Goal: Task Accomplishment & Management: Manage account settings

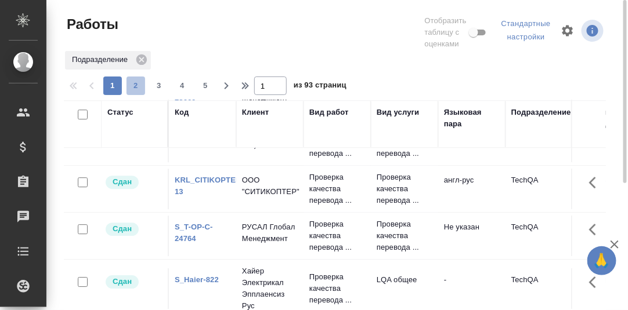
click at [135, 87] on span "2" at bounding box center [135, 86] width 19 height 12
type input "2"
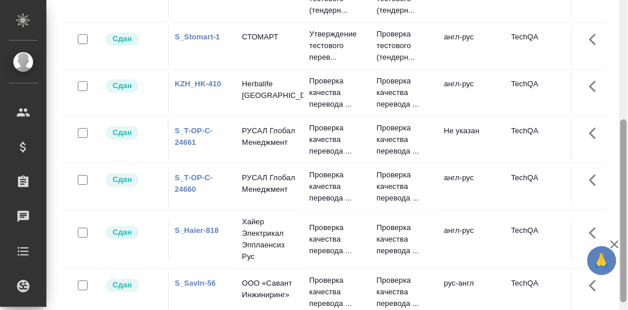
scroll to position [214, 0]
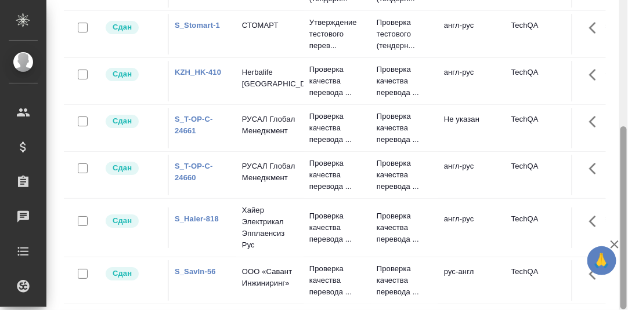
drag, startPoint x: 623, startPoint y: 24, endPoint x: 597, endPoint y: 163, distance: 141.7
click at [624, 157] on div at bounding box center [623, 217] width 6 height 183
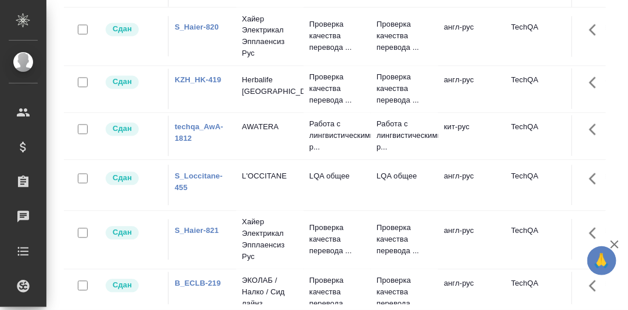
scroll to position [429, 0]
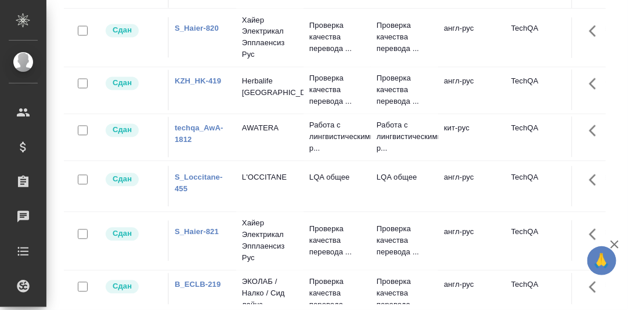
click at [197, 144] on link "techqa_AwA-1812" at bounding box center [199, 134] width 49 height 20
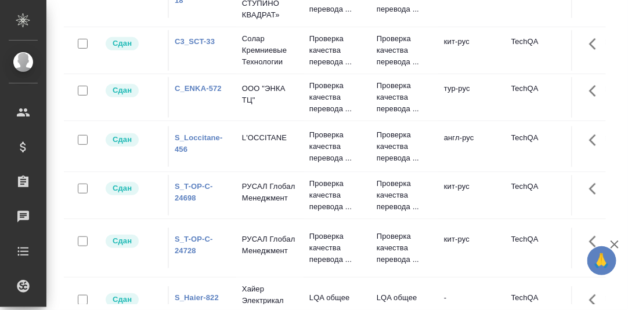
scroll to position [0, 0]
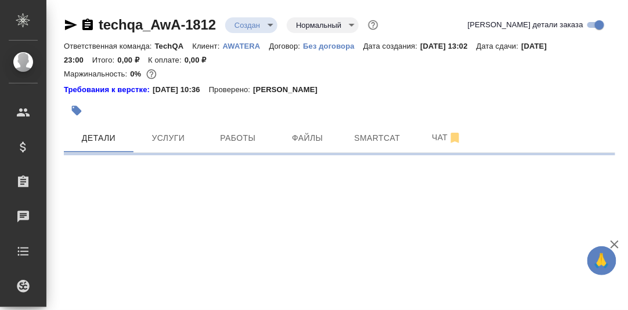
select select "RU"
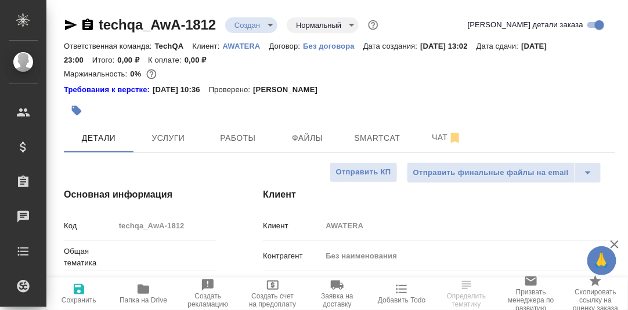
type textarea "x"
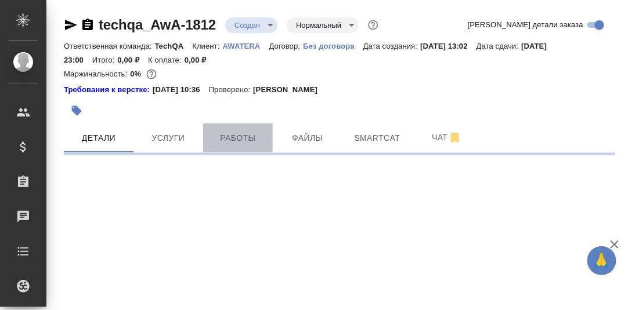
click at [233, 142] on span "Работы" at bounding box center [238, 138] width 56 height 15
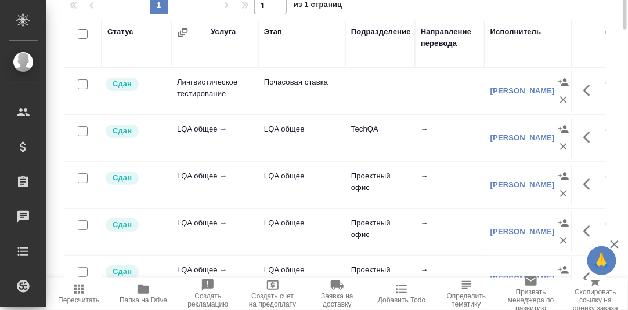
scroll to position [26, 0]
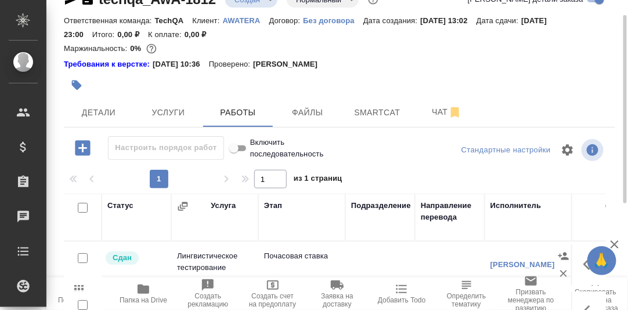
click at [84, 146] on icon "button" at bounding box center [82, 147] width 15 height 15
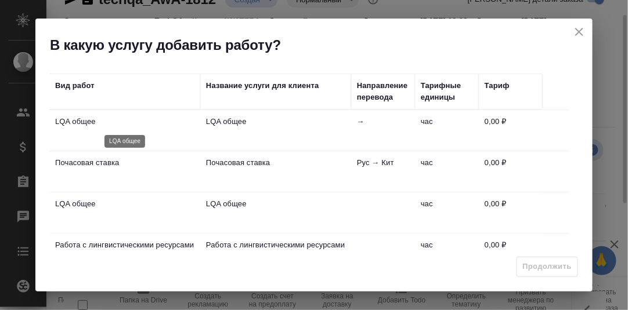
click at [81, 122] on p "LQA общее" at bounding box center [124, 122] width 139 height 12
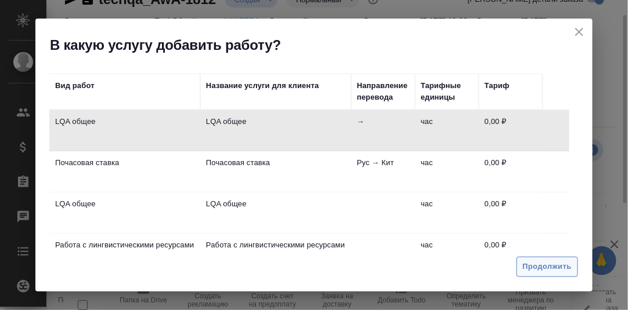
click at [544, 265] on span "Продолжить" at bounding box center [547, 267] width 49 height 13
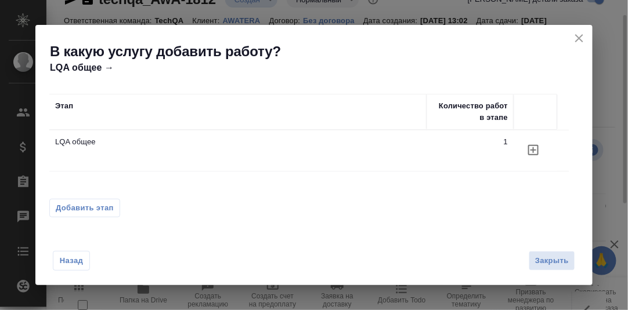
click at [533, 148] on icon "button" at bounding box center [533, 150] width 10 height 10
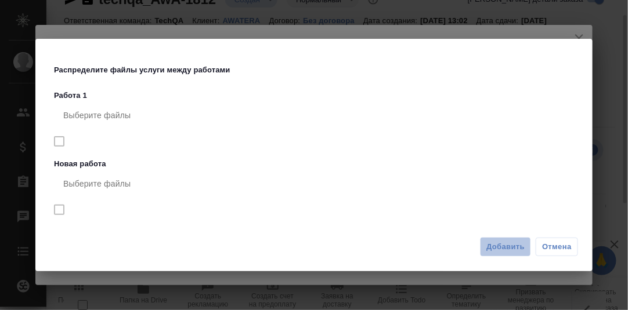
click at [509, 246] on span "Добавить" at bounding box center [505, 247] width 38 height 13
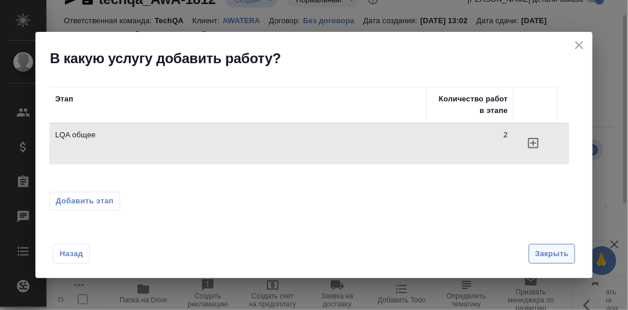
drag, startPoint x: 560, startPoint y: 256, endPoint x: 529, endPoint y: 229, distance: 42.0
click at [560, 255] on span "Закрыть" at bounding box center [552, 254] width 34 height 13
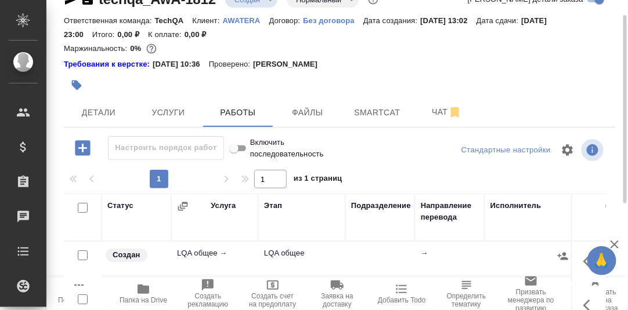
scroll to position [142, 0]
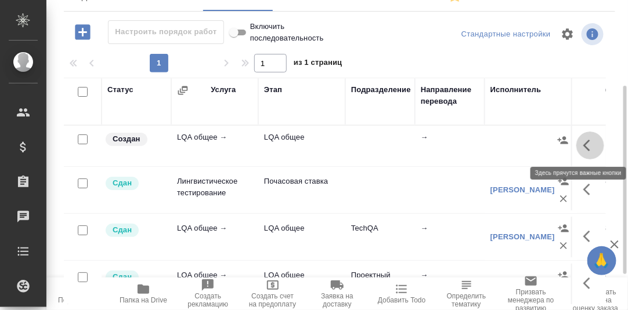
click at [583, 143] on icon "button" at bounding box center [590, 146] width 14 height 14
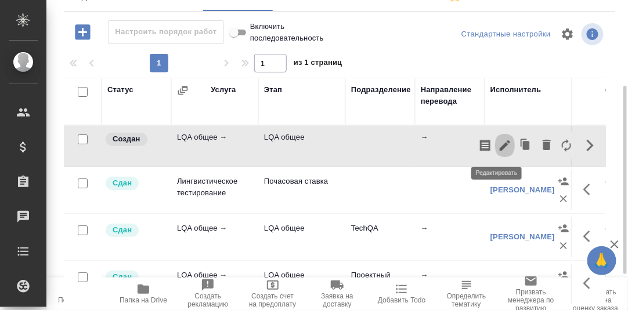
click at [498, 143] on icon "button" at bounding box center [505, 146] width 14 height 14
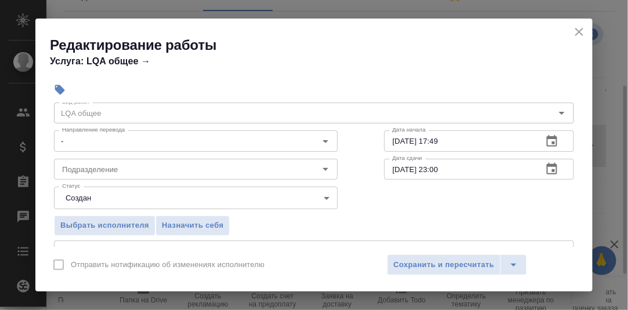
scroll to position [57, 0]
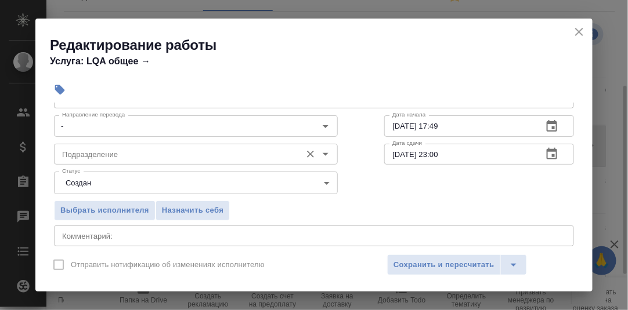
click at [122, 155] on input "Подразделение" at bounding box center [176, 154] width 238 height 14
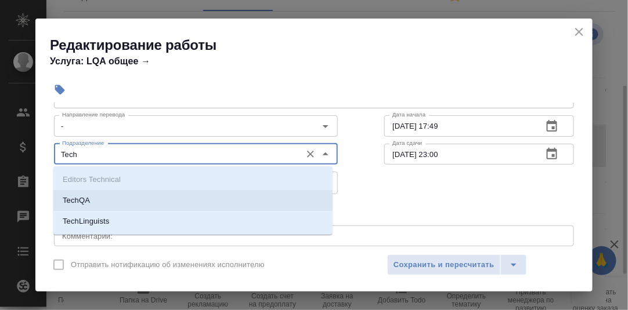
drag, startPoint x: 113, startPoint y: 194, endPoint x: 138, endPoint y: 196, distance: 25.6
click at [107, 198] on li "TechQA" at bounding box center [192, 200] width 279 height 21
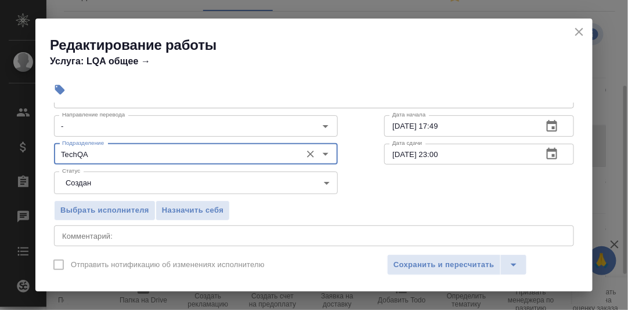
type input "TechQA"
click at [545, 127] on icon "button" at bounding box center [552, 127] width 14 height 14
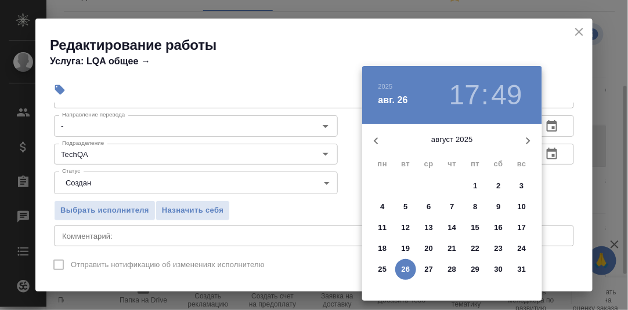
click at [381, 267] on p "25" at bounding box center [382, 270] width 9 height 12
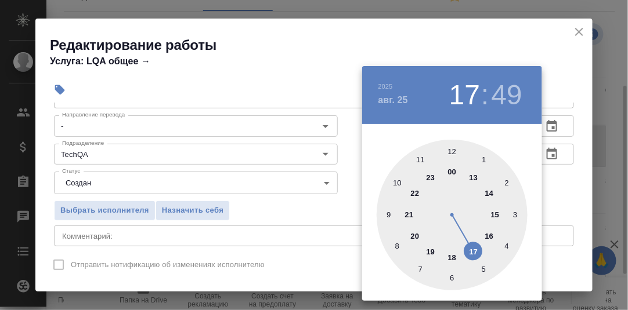
click at [389, 215] on div at bounding box center [452, 215] width 151 height 151
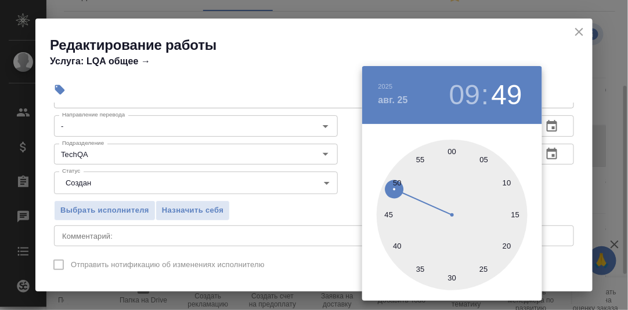
click at [451, 152] on div at bounding box center [452, 215] width 151 height 151
type input "25.08.2025 09:00"
click at [576, 187] on div at bounding box center [314, 155] width 628 height 310
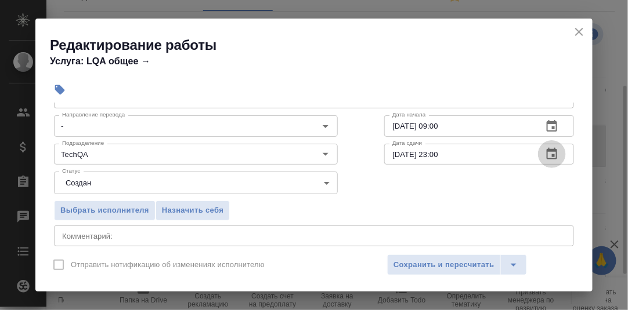
click at [548, 153] on icon "button" at bounding box center [552, 154] width 10 height 12
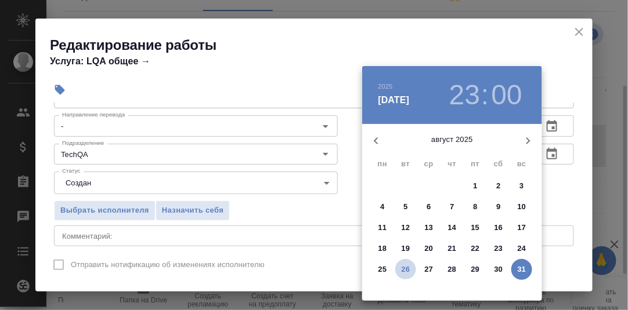
click at [403, 267] on p "26" at bounding box center [405, 270] width 9 height 12
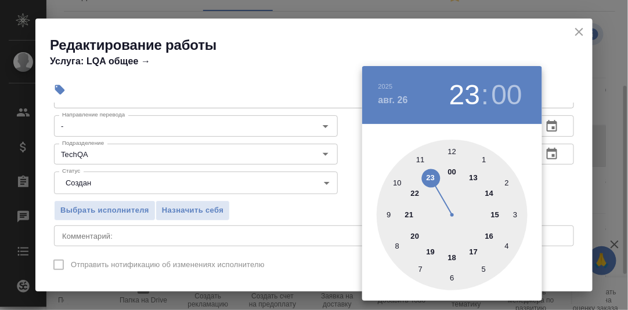
click at [450, 256] on div at bounding box center [452, 215] width 151 height 151
type input "26.08.2025 18:00"
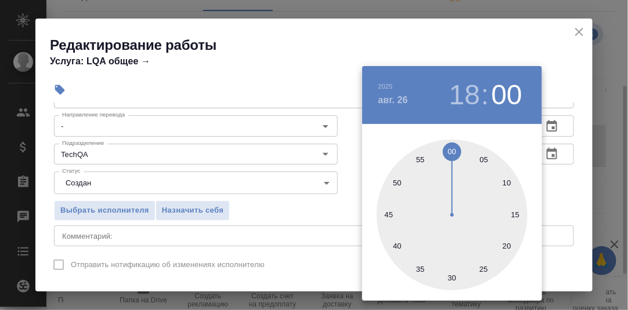
drag, startPoint x: 585, startPoint y: 215, endPoint x: 574, endPoint y: 207, distance: 13.4
click at [585, 214] on div at bounding box center [314, 155] width 628 height 310
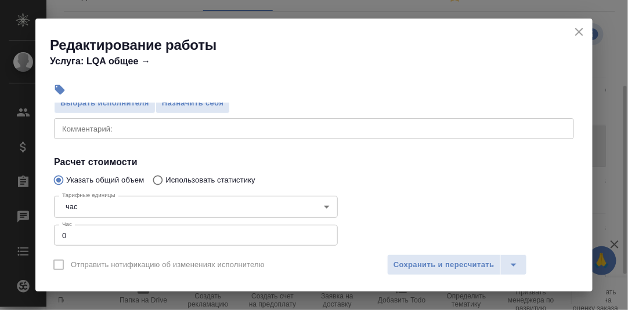
scroll to position [174, 0]
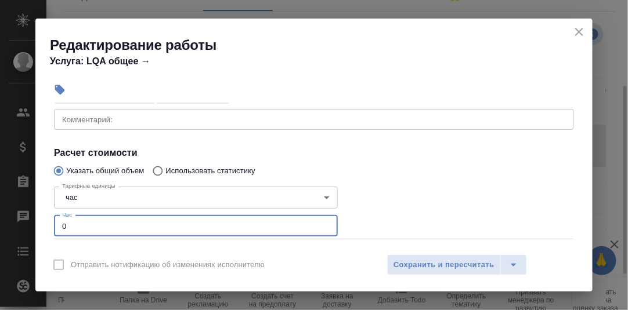
drag, startPoint x: 68, startPoint y: 227, endPoint x: 35, endPoint y: 223, distance: 32.7
click at [35, 223] on div "Параметры Файлы Вид работ LQA общее Вид работ Направление перевода - Направлени…" at bounding box center [313, 175] width 557 height 144
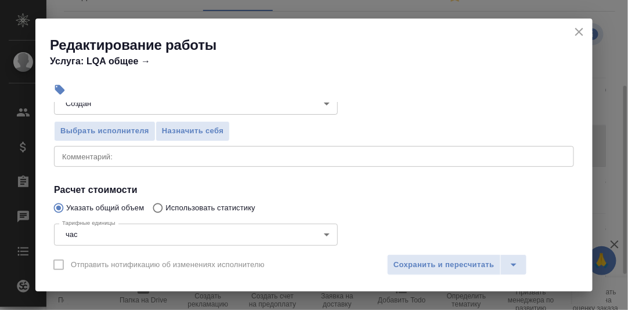
scroll to position [116, 0]
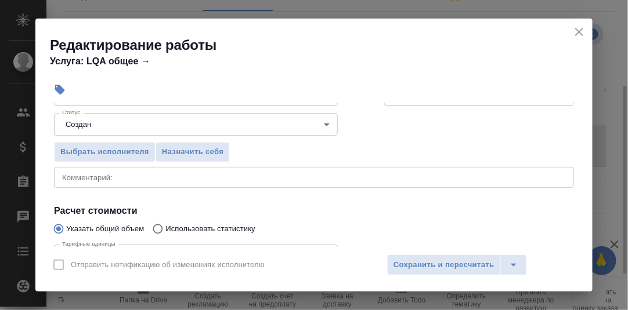
type input "5"
click at [102, 175] on textarea at bounding box center [314, 177] width 504 height 9
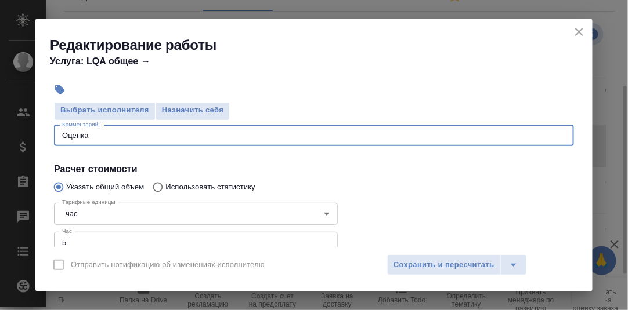
scroll to position [174, 0]
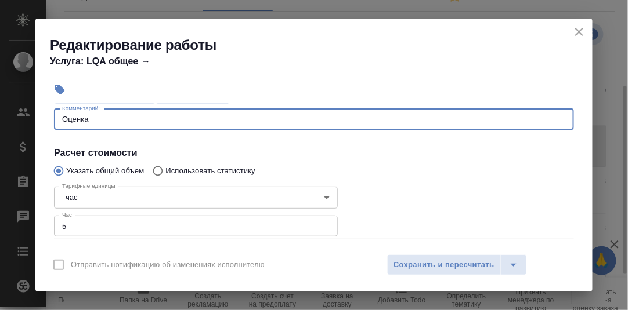
type textarea "Оценка"
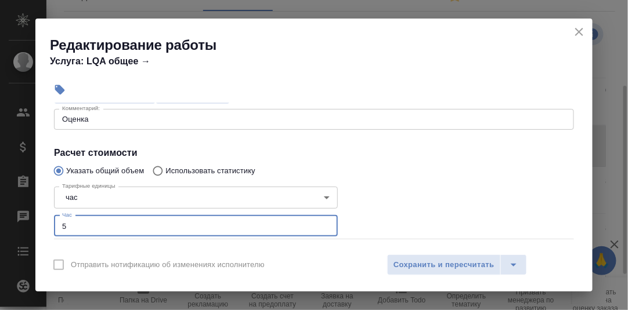
drag, startPoint x: 68, startPoint y: 223, endPoint x: 59, endPoint y: 224, distance: 9.3
click at [59, 224] on input "5" at bounding box center [196, 226] width 284 height 21
type input "6"
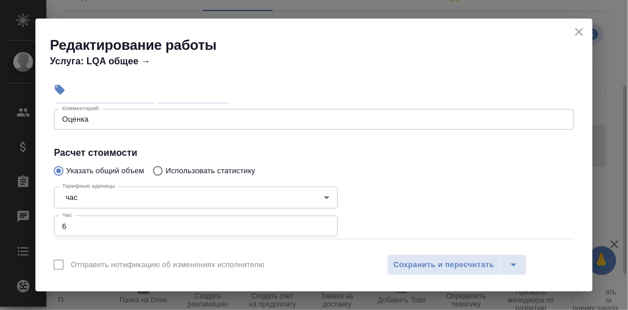
scroll to position [116, 0]
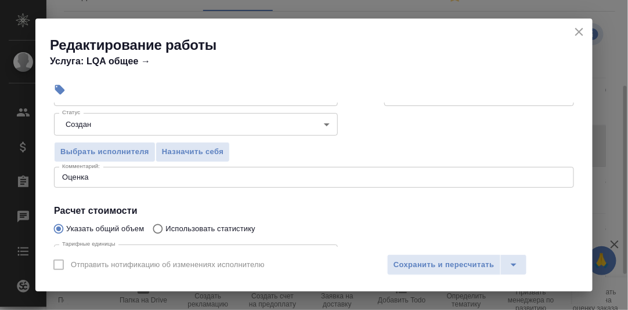
click at [125, 177] on textarea "Оценка" at bounding box center [314, 177] width 504 height 9
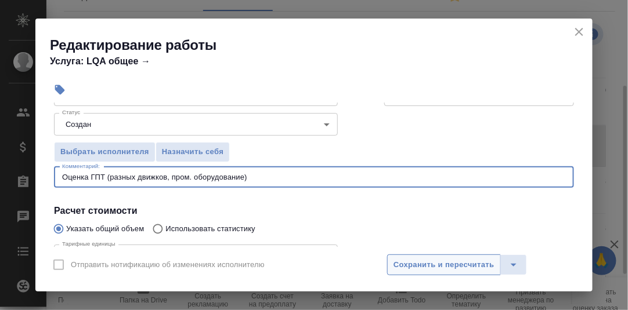
type textarea "Оценка ГПТ (разных движков, пром. оборудование)"
click at [456, 266] on span "Сохранить и пересчитать" at bounding box center [443, 265] width 101 height 13
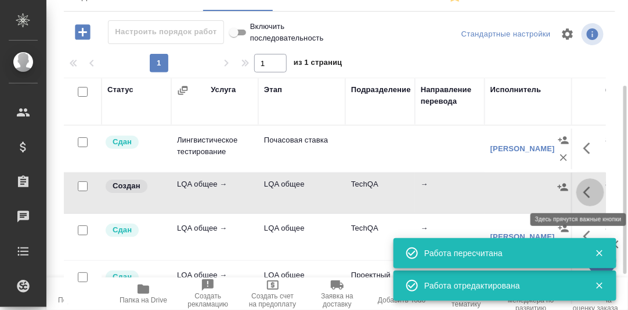
click at [583, 191] on icon "button" at bounding box center [590, 193] width 14 height 14
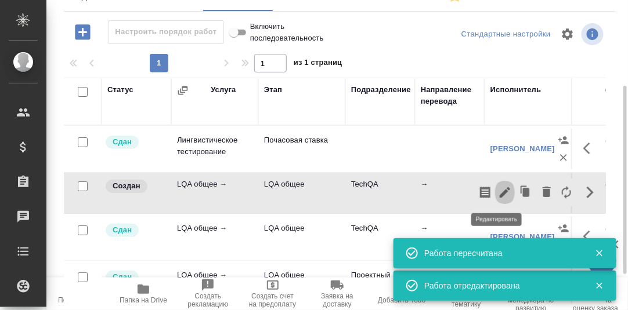
click at [500, 192] on icon "button" at bounding box center [505, 192] width 10 height 10
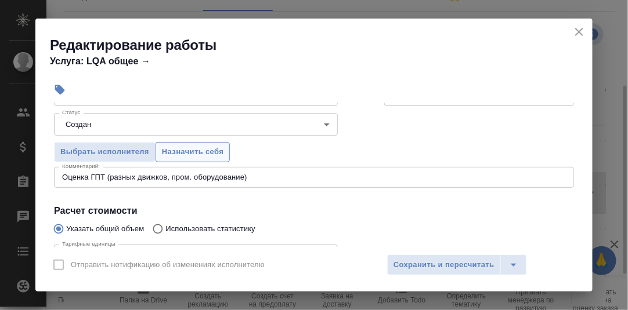
click at [197, 147] on span "Назначить себя" at bounding box center [193, 152] width 62 height 13
click at [436, 263] on span "Сохранить и пересчитать" at bounding box center [443, 265] width 101 height 13
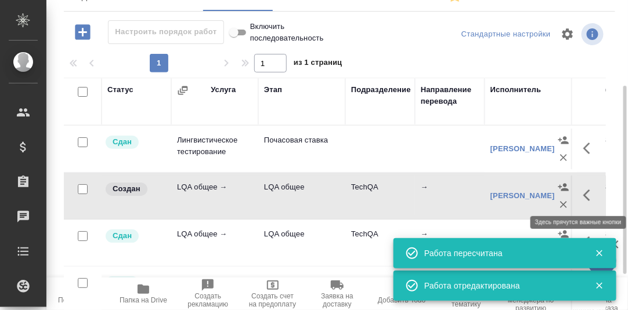
click at [583, 196] on icon "button" at bounding box center [590, 196] width 14 height 14
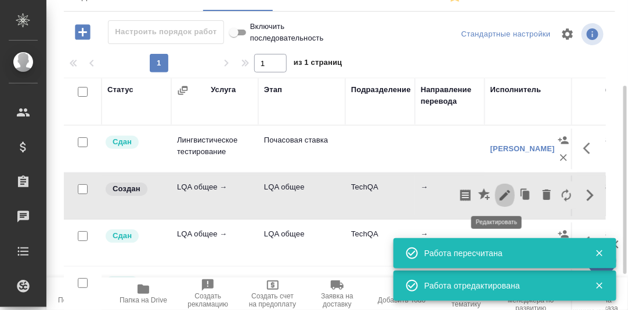
click at [500, 192] on icon "button" at bounding box center [505, 195] width 10 height 10
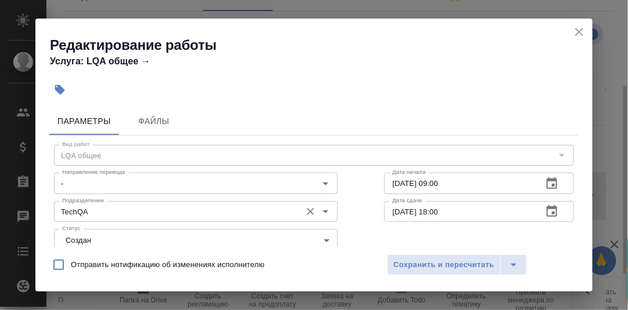
scroll to position [57, 0]
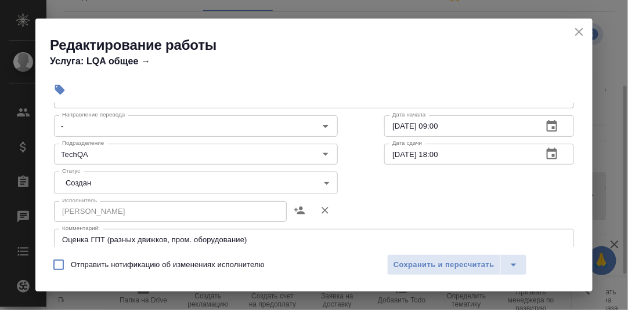
click at [319, 180] on body "🙏 .cls-1 fill:#fff; AWATERA Румянцева Дарья d.rumyantseva Клиенты Спецификации …" at bounding box center [314, 155] width 628 height 310
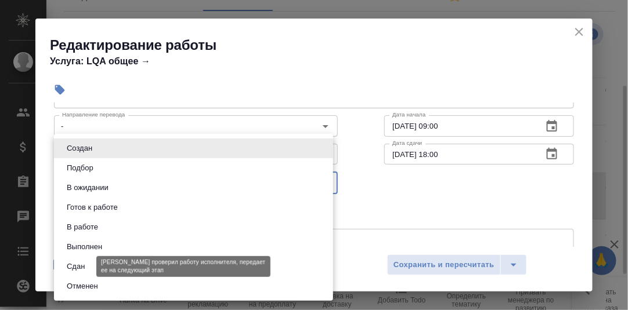
click at [71, 267] on button "Сдан" at bounding box center [75, 267] width 25 height 13
type input "closed"
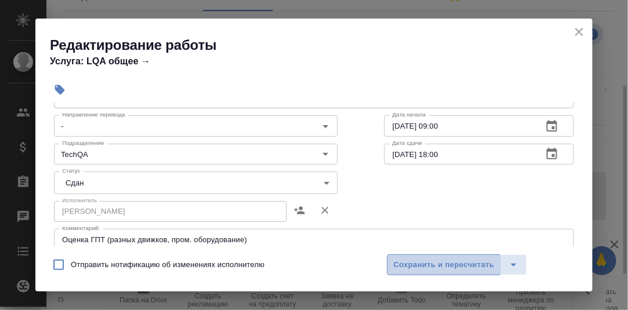
click at [426, 262] on span "Сохранить и пересчитать" at bounding box center [443, 265] width 101 height 13
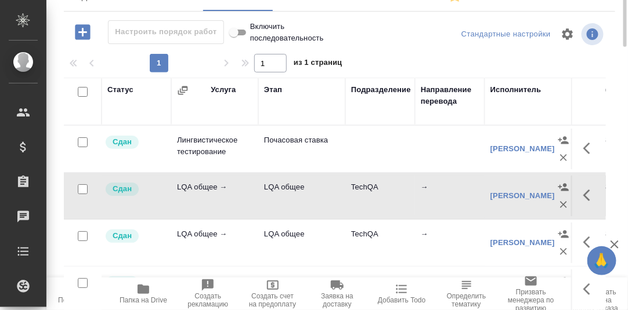
scroll to position [0, 0]
